Goal: Information Seeking & Learning: Learn about a topic

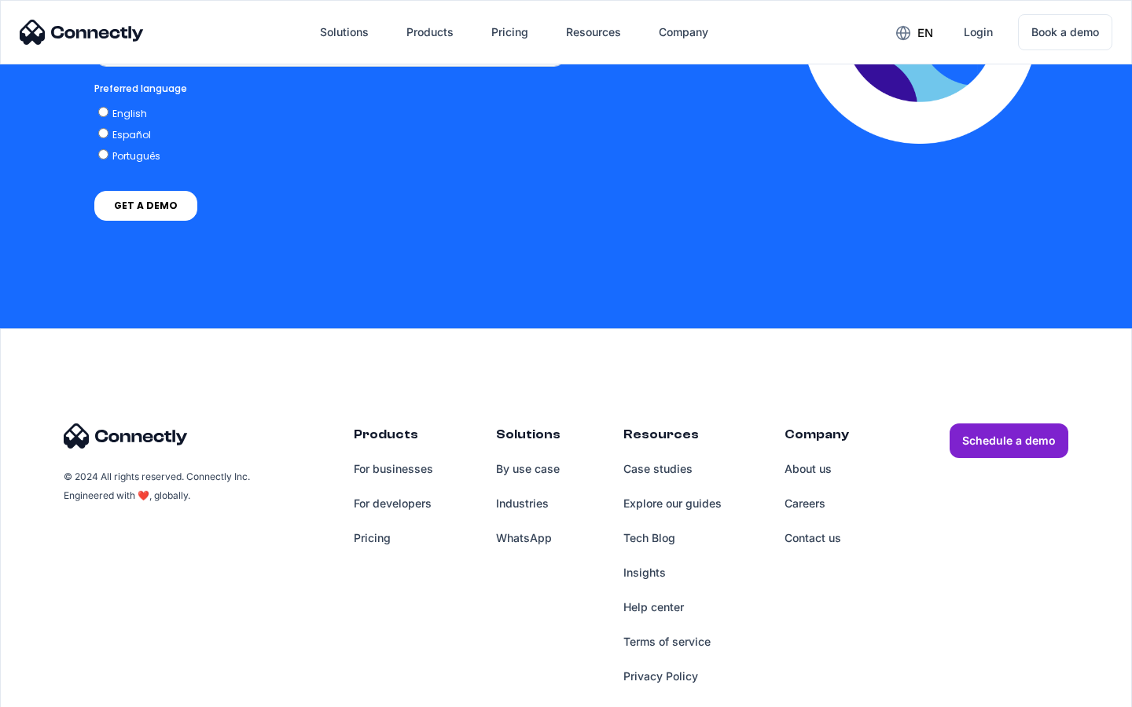
scroll to position [3454, 0]
